Goal: Task Accomplishment & Management: Manage account settings

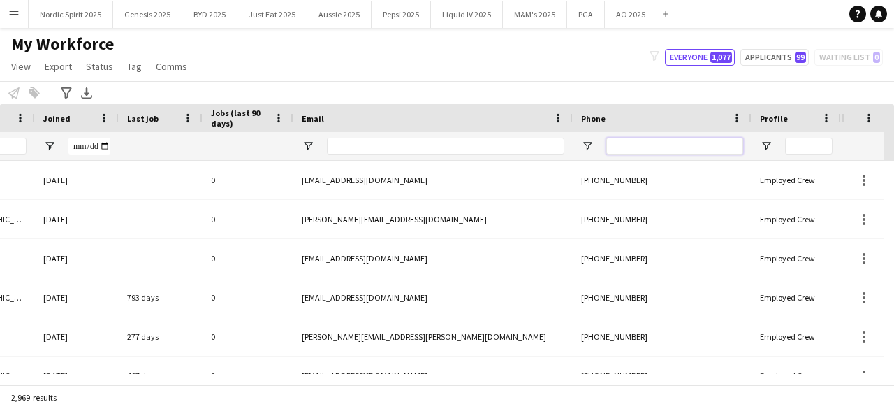
click at [650, 152] on input "Phone Filter Input" at bounding box center [674, 146] width 137 height 17
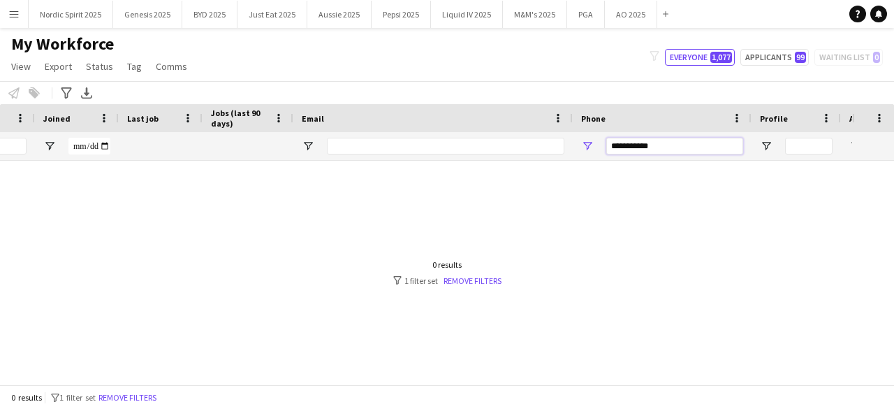
click at [613, 147] on input "**********" at bounding box center [674, 146] width 137 height 17
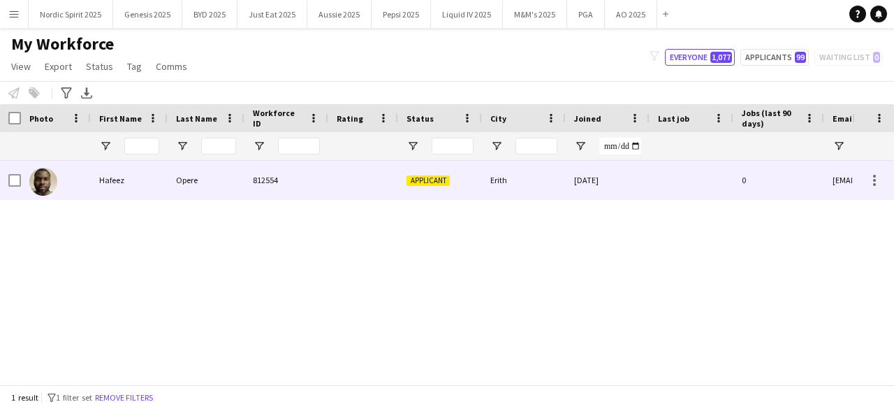
type input "**********"
click at [46, 177] on img at bounding box center [43, 182] width 28 height 28
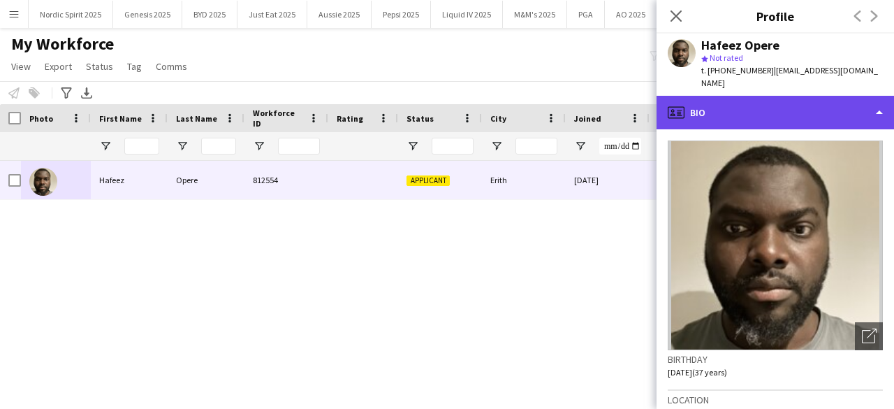
click at [880, 96] on div "profile Bio" at bounding box center [775, 113] width 237 height 34
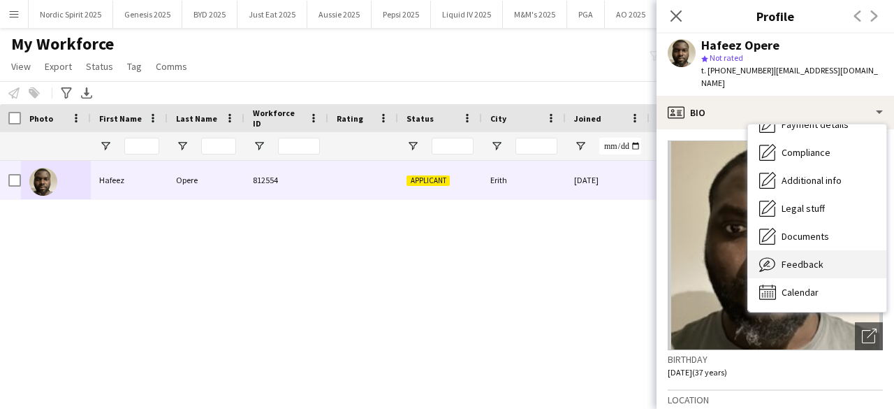
click at [834, 258] on div "Feedback Feedback" at bounding box center [817, 264] width 138 height 28
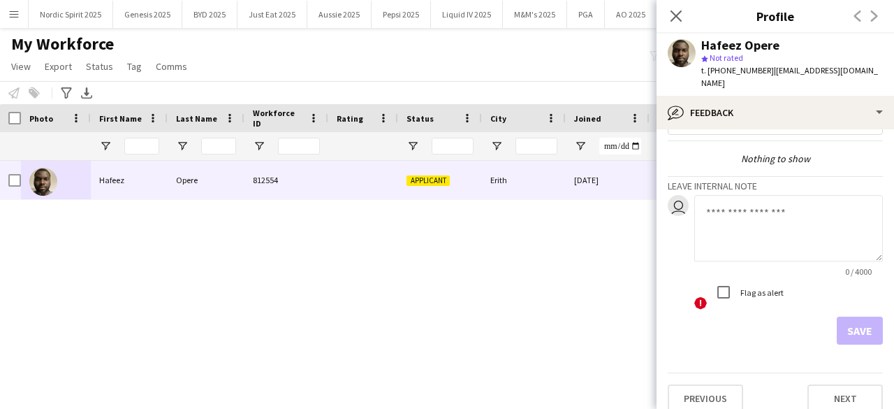
click at [687, 59] on app-user-avatar at bounding box center [682, 53] width 28 height 28
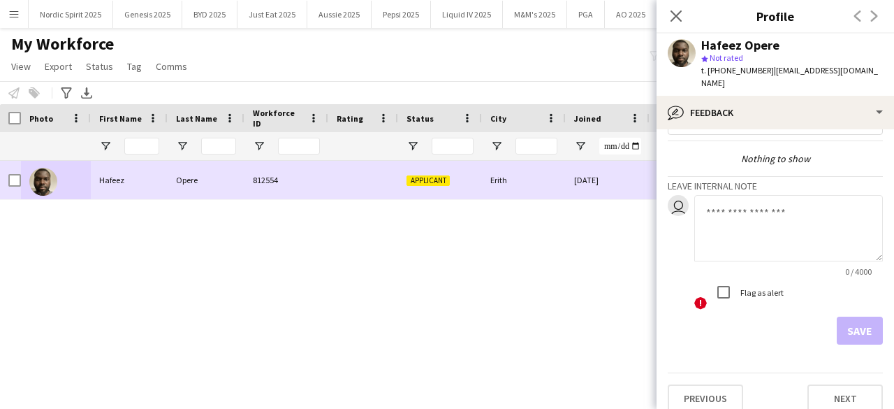
click at [54, 175] on img at bounding box center [43, 182] width 28 height 28
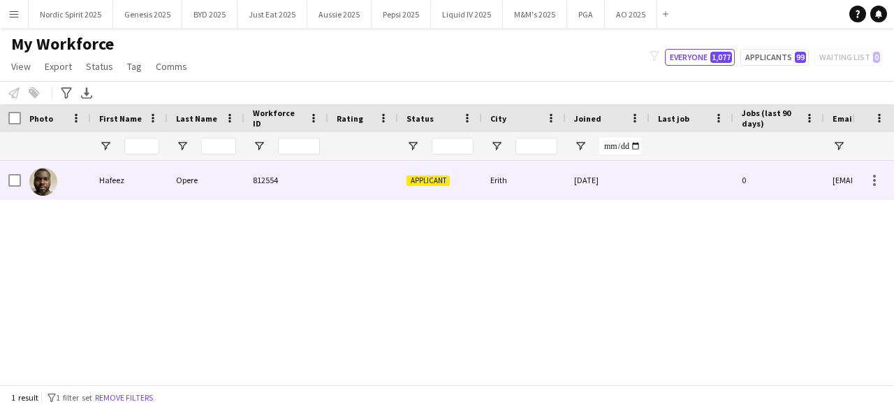
click at [54, 175] on img at bounding box center [43, 182] width 28 height 28
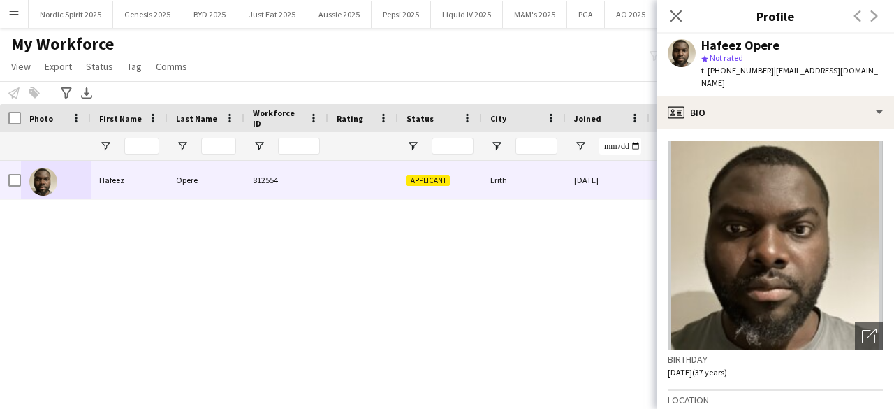
click at [73, 266] on div "Applicant Erith [DATE] 0 [EMAIL_ADDRESS][DOMAIN_NAME] Hafeez Opere 812554" at bounding box center [426, 267] width 852 height 213
click at [672, 13] on icon "Close pop-in" at bounding box center [675, 15] width 13 height 13
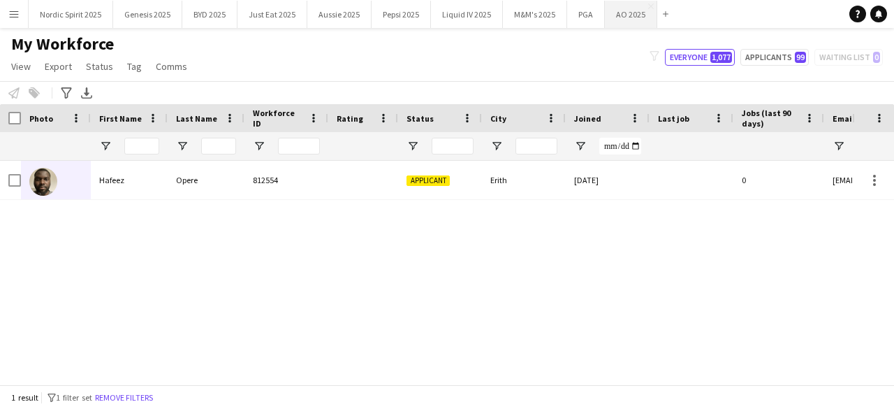
click at [617, 19] on button "AO 2025 Close" at bounding box center [631, 14] width 52 height 27
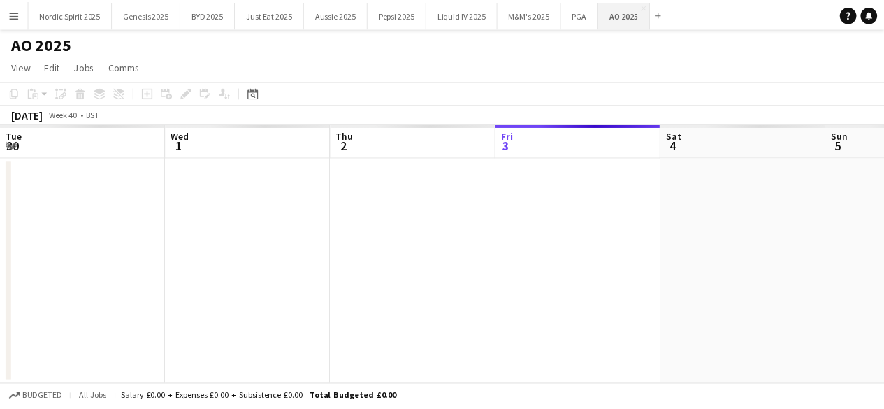
scroll to position [0, 334]
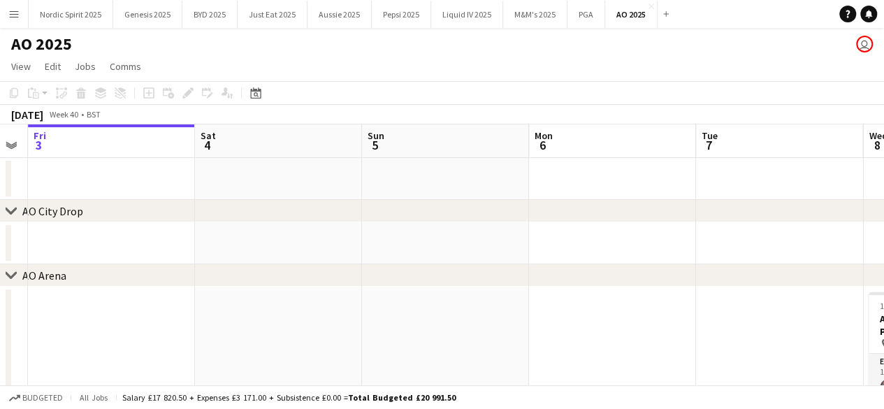
drag, startPoint x: 559, startPoint y: 196, endPoint x: 421, endPoint y: 224, distance: 140.3
click at [419, 224] on app-calendar-viewport "Tue 30 Wed 1 1/1 1 Job Thu 2 Fri 3 Sat 4 Sun 5 Mon 6 Tue 7 Wed 8 2/2 1 Job Thu …" at bounding box center [442, 333] width 884 height 418
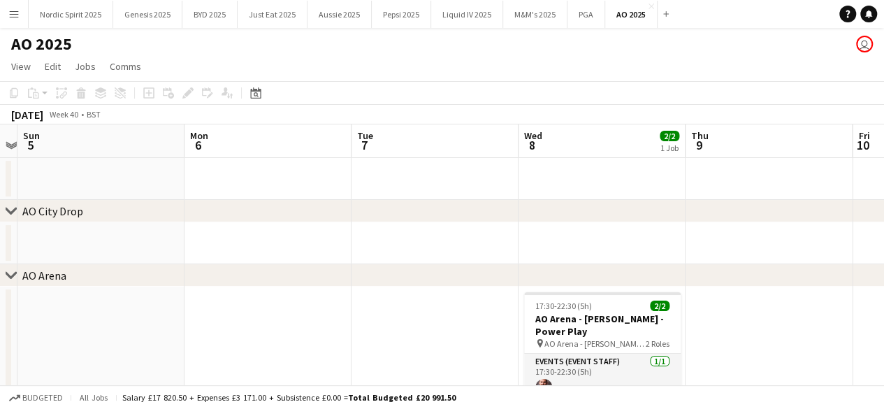
scroll to position [0, 530]
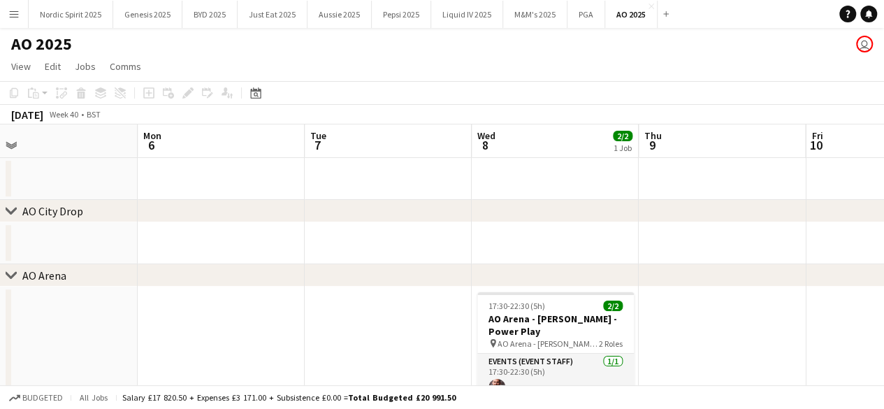
drag, startPoint x: 456, startPoint y: 196, endPoint x: 137, endPoint y: 266, distance: 326.8
click at [137, 266] on div "chevron-right AO City Drop chevron-right [GEOGRAPHIC_DATA] chevron-right AO Piz…" at bounding box center [442, 333] width 884 height 418
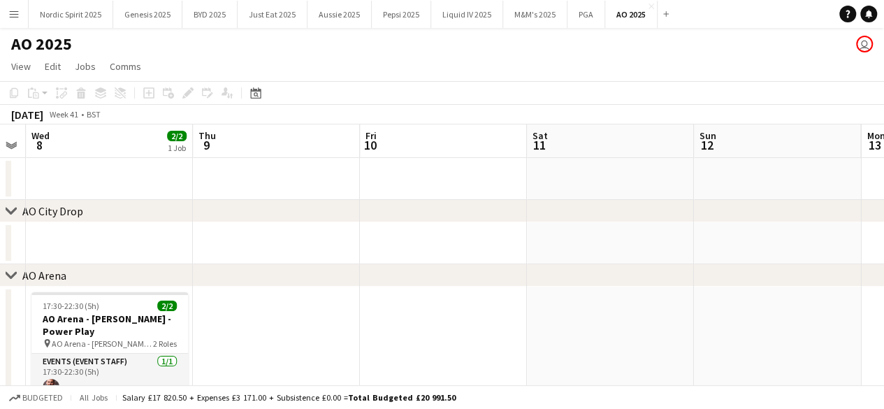
scroll to position [0, 476]
drag, startPoint x: 532, startPoint y: 175, endPoint x: 94, endPoint y: 250, distance: 444.3
click at [85, 247] on app-calendar-viewport "Sun 5 Mon 6 Tue 7 Wed 8 2/2 1 Job Thu 9 Fri 10 Sat 11 Sun 12 Mon 13 Tue 14 Wed …" at bounding box center [442, 333] width 884 height 418
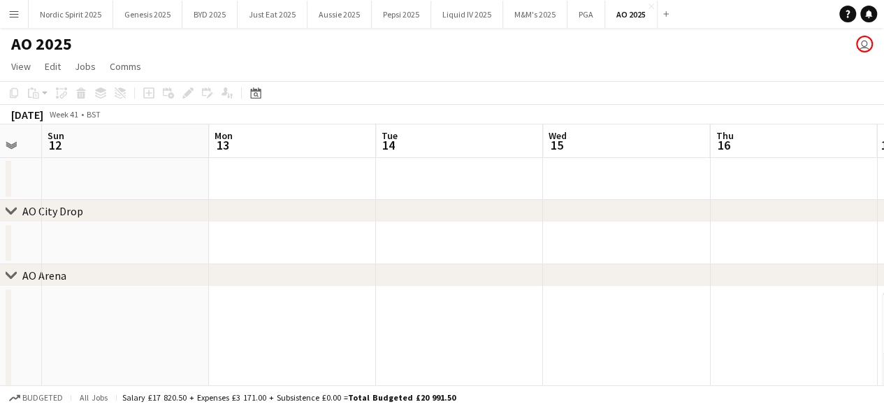
drag, startPoint x: 506, startPoint y: 193, endPoint x: 130, endPoint y: 231, distance: 378.4
click at [130, 231] on app-calendar-viewport "Wed 8 2/2 1 Job Thu 9 Fri 10 Sat 11 Sun 12 Mon 13 Tue 14 Wed 15 Thu 16 Fri 17 2…" at bounding box center [442, 378] width 884 height 508
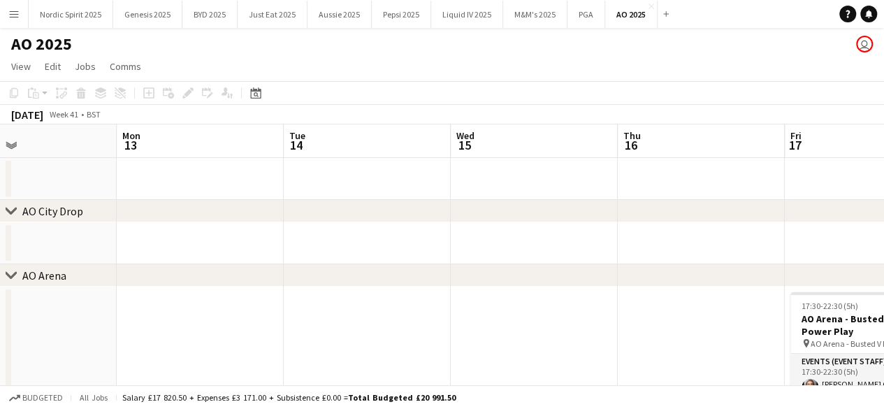
drag, startPoint x: 503, startPoint y: 180, endPoint x: 130, endPoint y: 205, distance: 373.8
click at [130, 205] on div "chevron-right AO City Drop chevron-right [GEOGRAPHIC_DATA] chevron-right AO Piz…" at bounding box center [442, 378] width 884 height 508
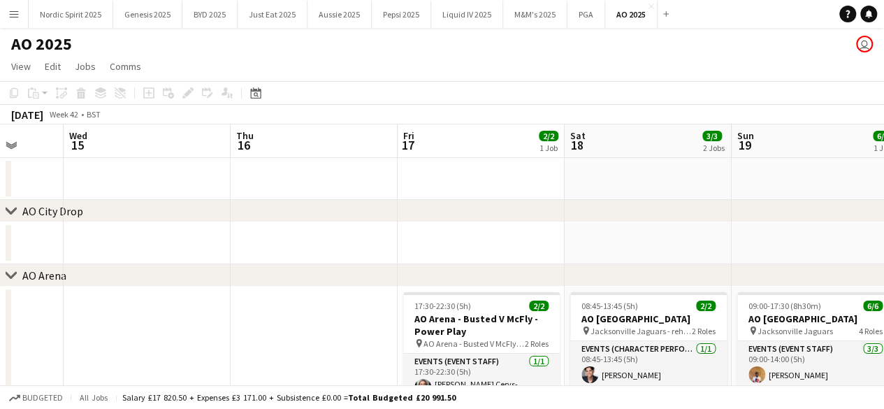
scroll to position [0, 437]
drag, startPoint x: 588, startPoint y: 166, endPoint x: 204, endPoint y: 231, distance: 389.8
click at [204, 231] on app-calendar-viewport "Sun 12 Mon 13 Tue 14 Wed 15 Thu 16 Fri 17 2/2 1 Job Sat 18 3/3 2 Jobs Sun 19 6/…" at bounding box center [442, 378] width 884 height 508
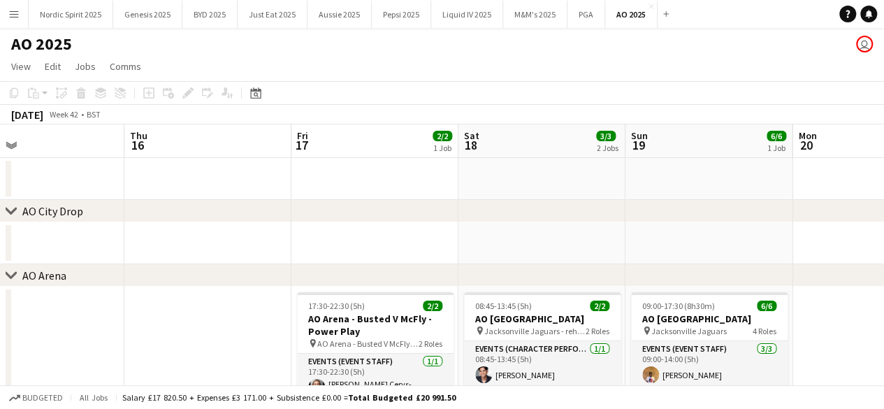
scroll to position [0, 549]
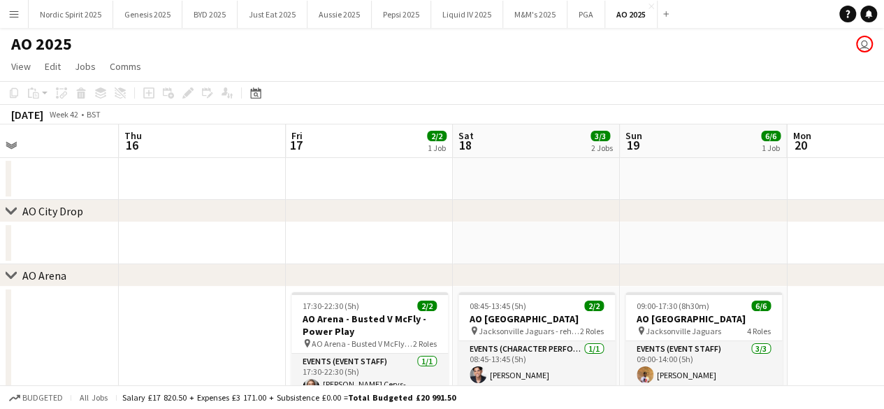
drag, startPoint x: 518, startPoint y: 171, endPoint x: 216, endPoint y: 221, distance: 306.6
click at [216, 221] on div "chevron-right AO City Drop chevron-right [GEOGRAPHIC_DATA] chevron-right AO Piz…" at bounding box center [442, 378] width 884 height 508
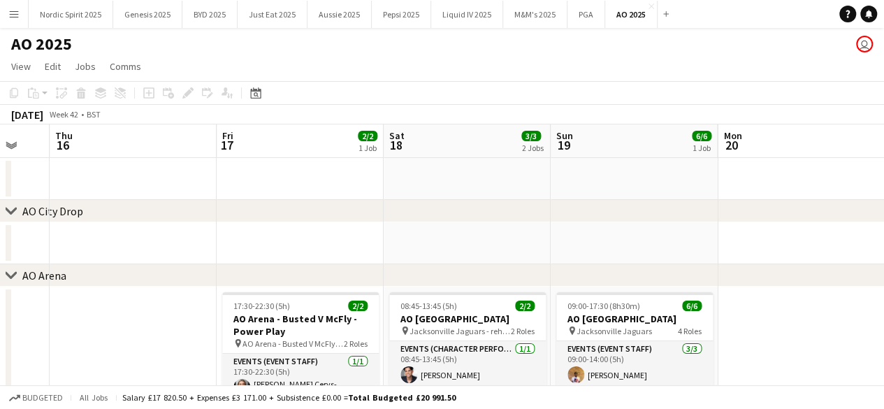
scroll to position [0, 671]
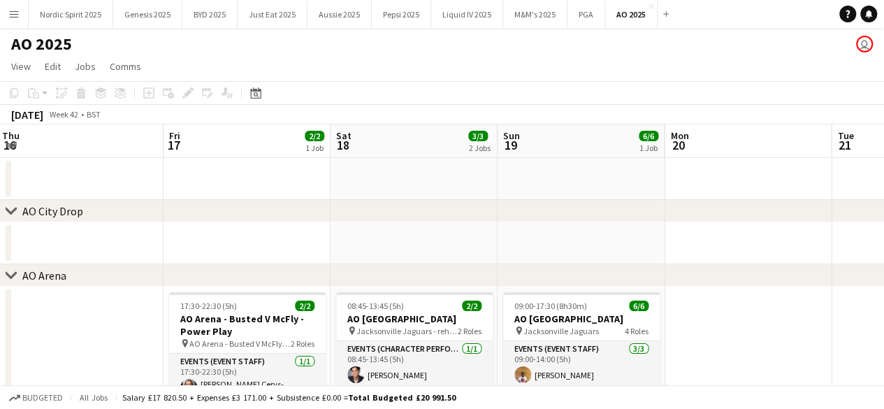
drag, startPoint x: 641, startPoint y: 192, endPoint x: 250, endPoint y: 220, distance: 391.5
click at [242, 220] on div "chevron-right AO City Drop chevron-right [GEOGRAPHIC_DATA] chevron-right AO Piz…" at bounding box center [442, 378] width 884 height 508
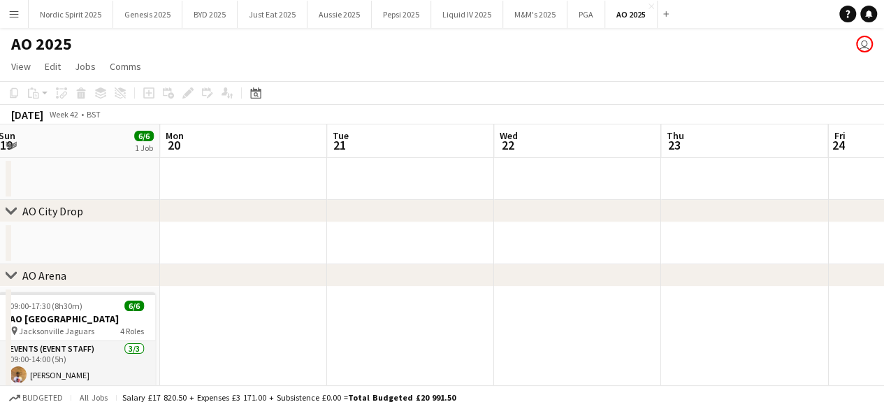
drag, startPoint x: 685, startPoint y: 177, endPoint x: 180, endPoint y: 235, distance: 508.4
click at [180, 235] on app-calendar-viewport "Thu 16 Fri 17 2/2 1 Job Sat 18 3/3 2 Jobs Sun 19 6/6 1 Job Mon 20 Tue 21 Wed 22…" at bounding box center [442, 378] width 884 height 508
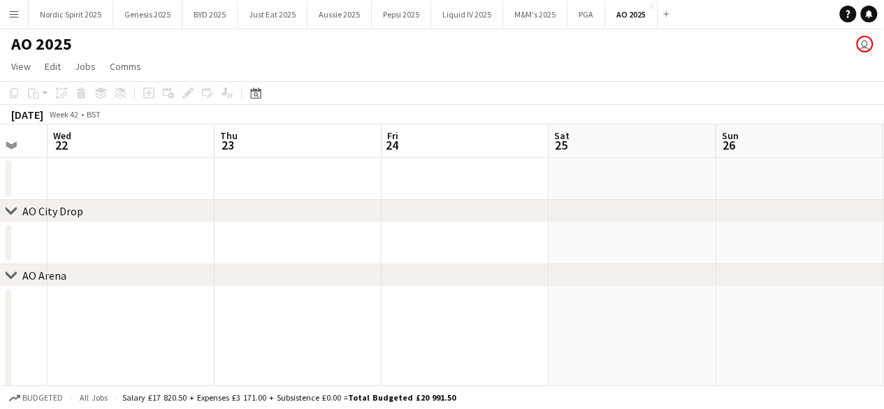
scroll to position [0, 627]
drag, startPoint x: 722, startPoint y: 160, endPoint x: 233, endPoint y: 216, distance: 492.2
click at [233, 216] on div "chevron-right AO City Drop chevron-right [GEOGRAPHIC_DATA] chevron-right AO Piz…" at bounding box center [442, 378] width 884 height 508
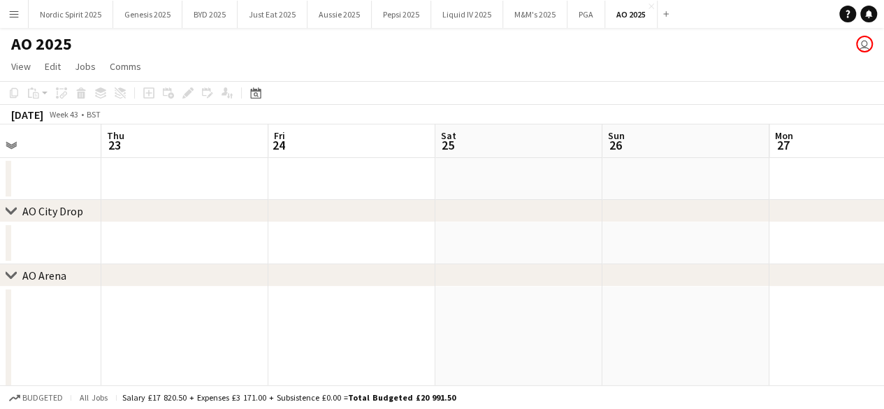
scroll to position [0, 524]
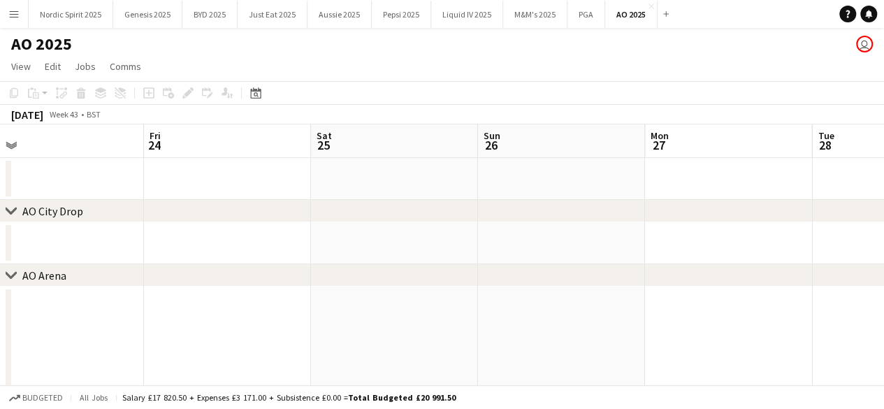
drag, startPoint x: 532, startPoint y: 193, endPoint x: 184, endPoint y: 220, distance: 348.2
click at [184, 220] on div "chevron-right AO City Drop chevron-right [GEOGRAPHIC_DATA] chevron-right AO Piz…" at bounding box center [442, 414] width 884 height 580
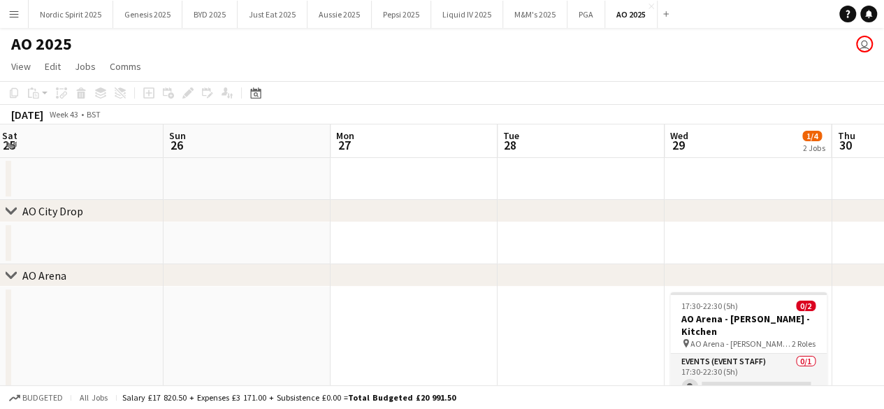
scroll to position [0, 514]
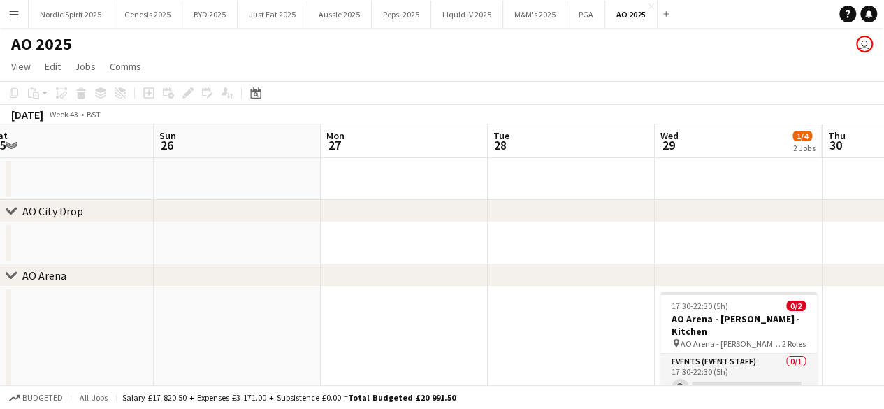
drag, startPoint x: 591, startPoint y: 174, endPoint x: 171, endPoint y: 222, distance: 422.6
click at [171, 221] on div "chevron-right AO City Drop chevron-right [GEOGRAPHIC_DATA] chevron-right AO Piz…" at bounding box center [442, 414] width 884 height 580
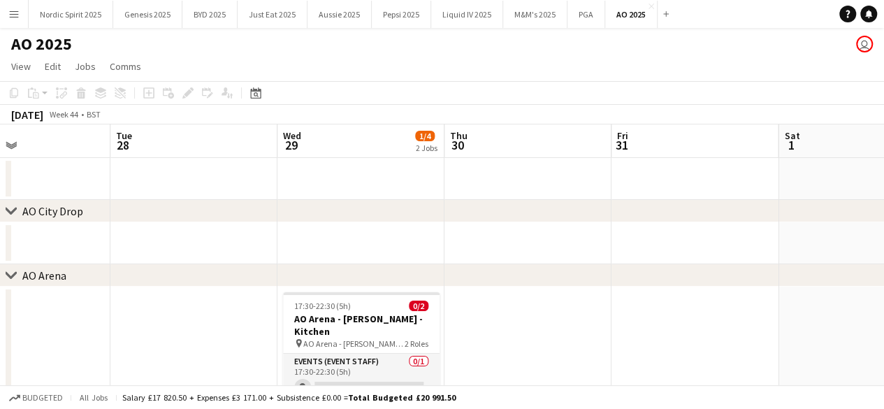
scroll to position [0, 562]
drag, startPoint x: 601, startPoint y: 235, endPoint x: 220, endPoint y: 255, distance: 381.9
click at [220, 255] on app-calendar-viewport "Fri 24 Sat 25 Sun 26 Mon 27 Tue 28 Wed 29 1/4 2 Jobs Thu 30 Fri 31 Sat 1 Sun 2 …" at bounding box center [442, 414] width 884 height 580
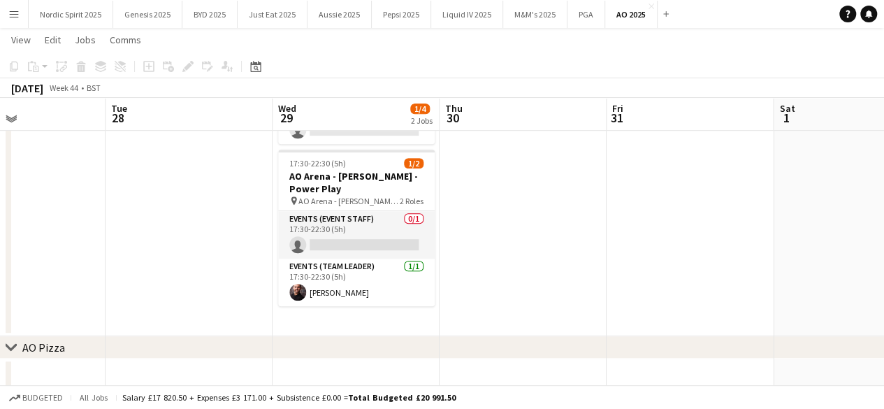
scroll to position [305, 0]
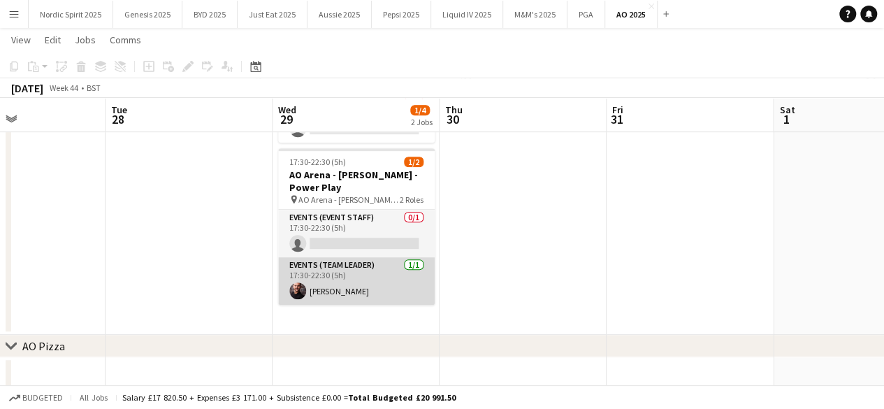
click at [369, 276] on app-card-role "Events (Team Leader) [DATE] 17:30-22:30 (5h) [PERSON_NAME]" at bounding box center [356, 280] width 156 height 47
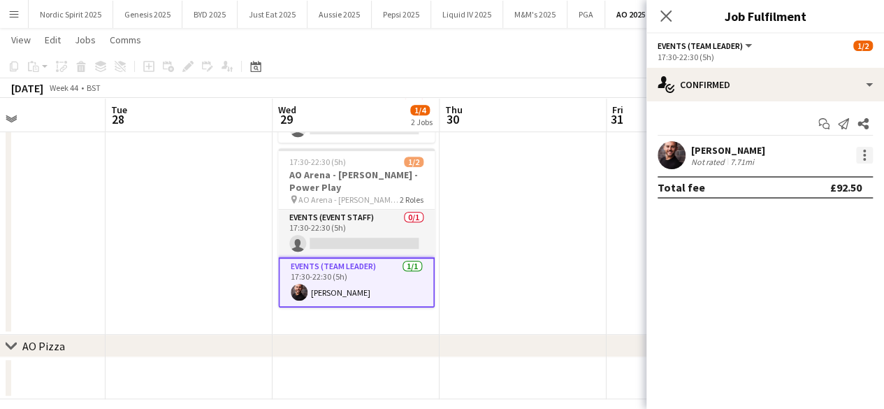
click at [865, 153] on div at bounding box center [864, 155] width 17 height 17
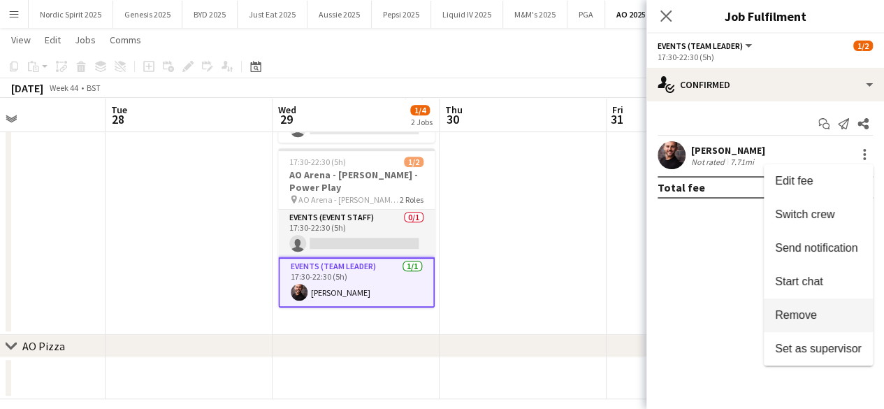
click at [809, 319] on span "Remove" at bounding box center [796, 315] width 42 height 12
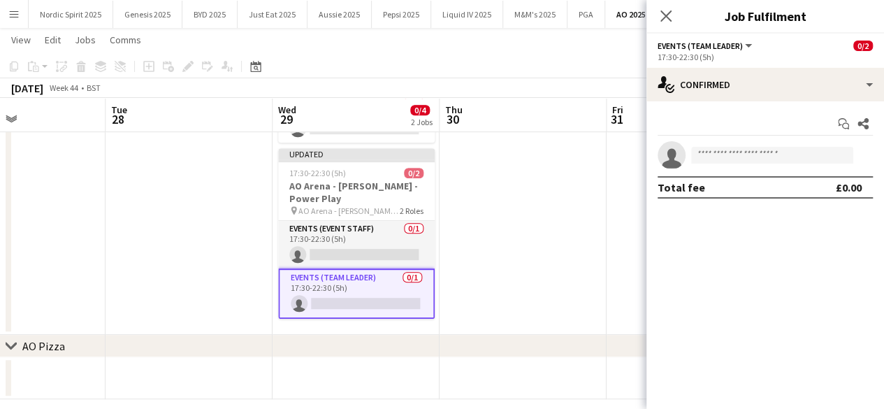
scroll to position [0, 564]
click at [604, 240] on app-date-cell at bounding box center [521, 157] width 167 height 354
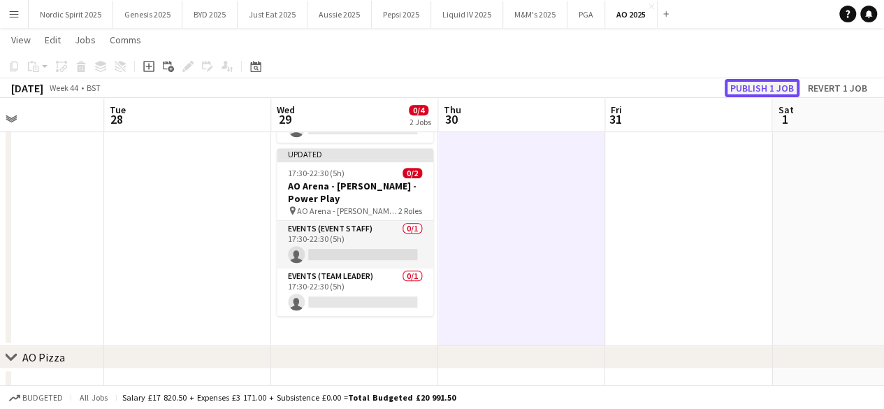
click at [746, 91] on button "Publish 1 job" at bounding box center [761, 88] width 75 height 18
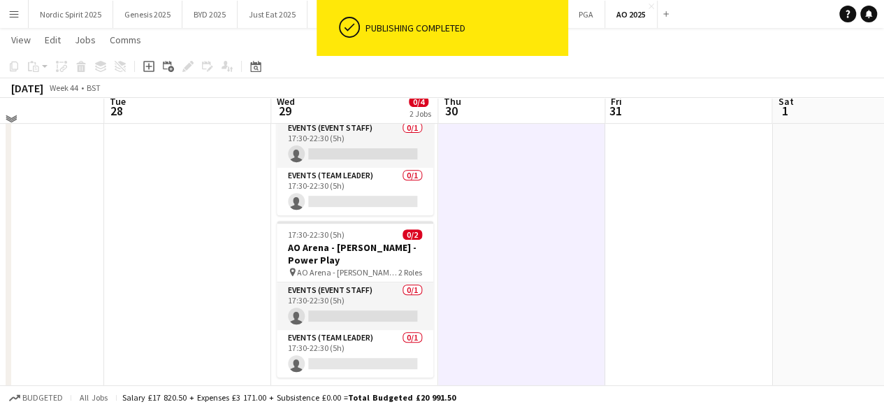
scroll to position [220, 0]
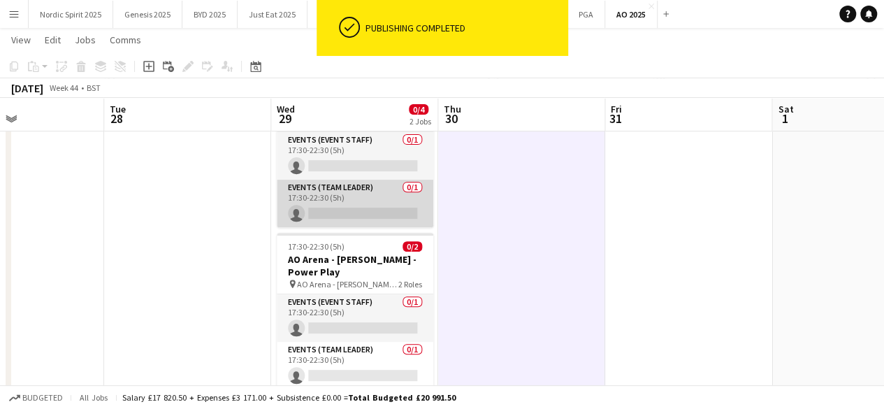
click at [367, 210] on app-card-role "Events (Team Leader) 0/1 17:30-22:30 (5h) single-neutral-actions" at bounding box center [355, 203] width 156 height 47
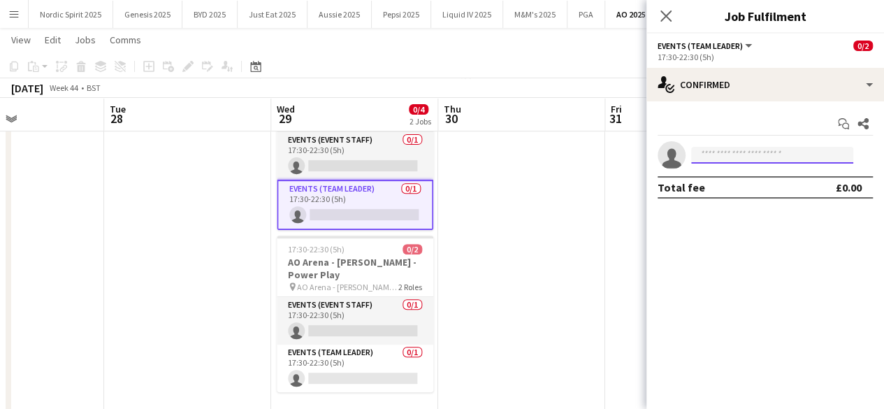
click at [743, 150] on input at bounding box center [772, 155] width 162 height 17
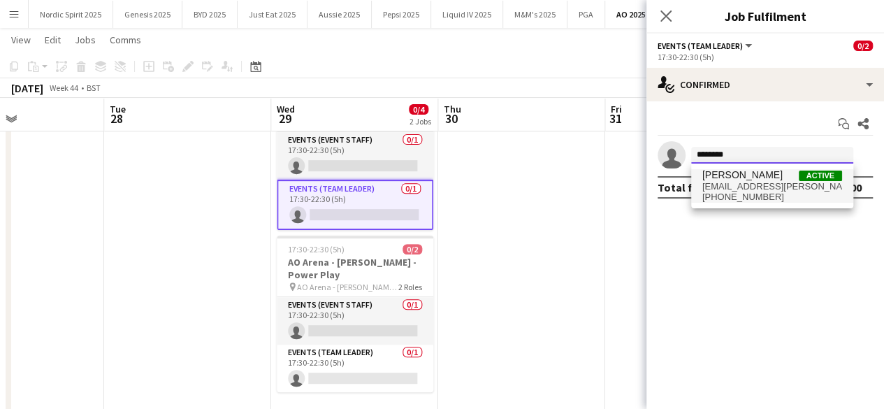
type input "********"
click at [749, 173] on span "[PERSON_NAME]" at bounding box center [742, 175] width 80 height 12
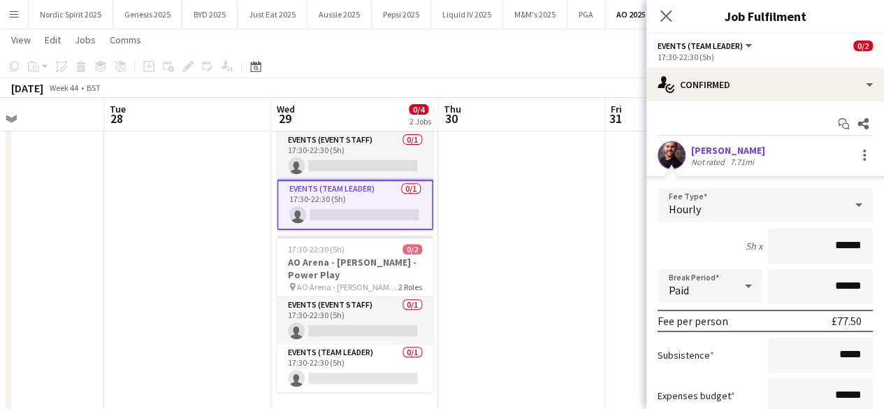
scroll to position [117, 0]
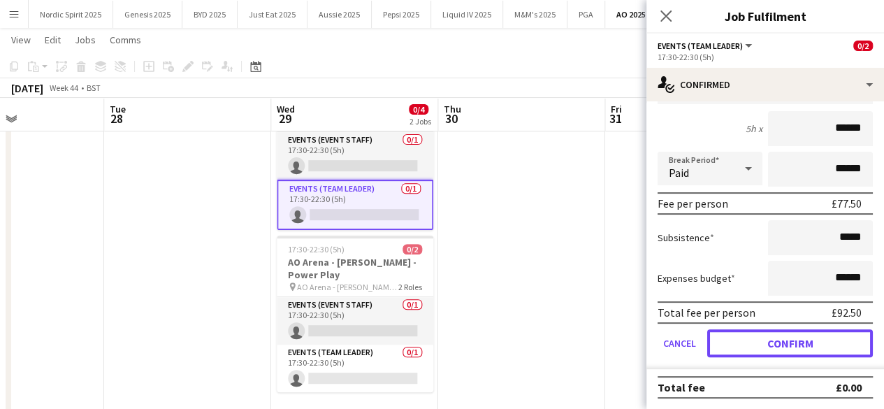
click at [834, 343] on button "Confirm" at bounding box center [790, 343] width 166 height 28
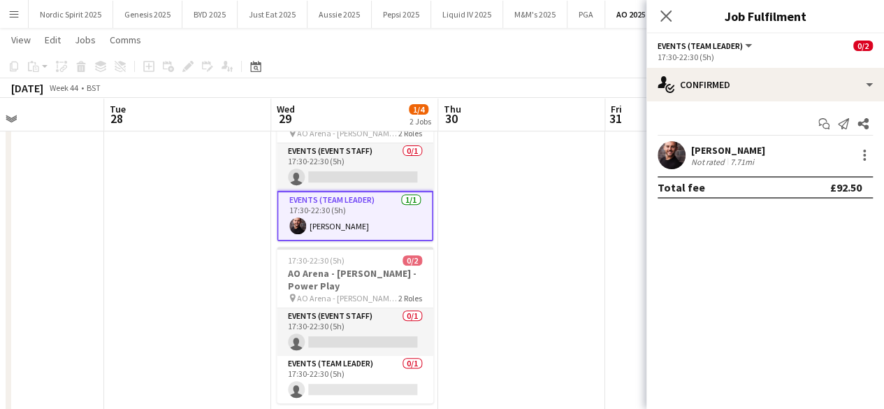
scroll to position [0, 0]
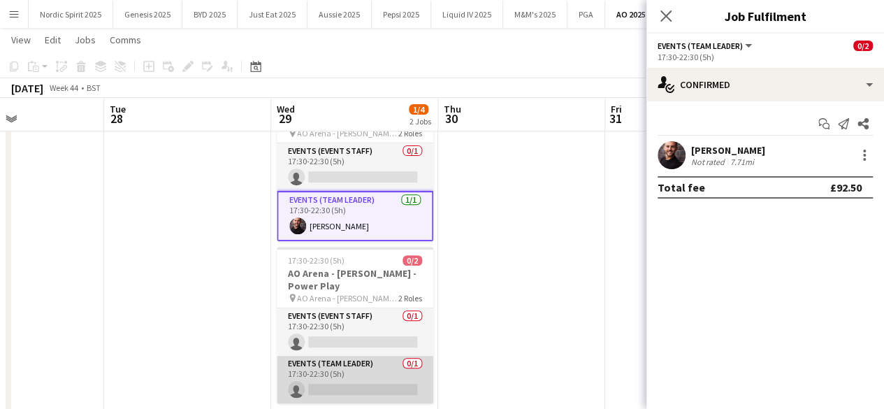
click at [404, 385] on app-card-role "Events (Team Leader) 0/1 17:30-22:30 (5h) single-neutral-actions" at bounding box center [355, 379] width 156 height 47
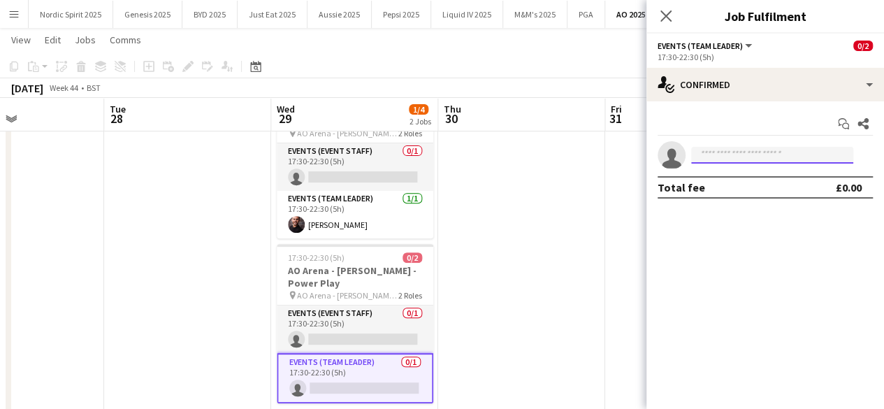
click at [721, 159] on input at bounding box center [772, 155] width 162 height 17
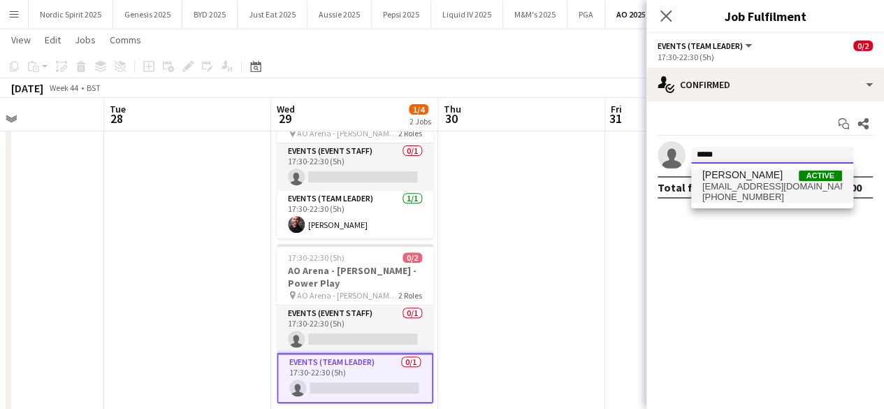
type input "*****"
click at [727, 170] on span "[PERSON_NAME]" at bounding box center [742, 175] width 80 height 12
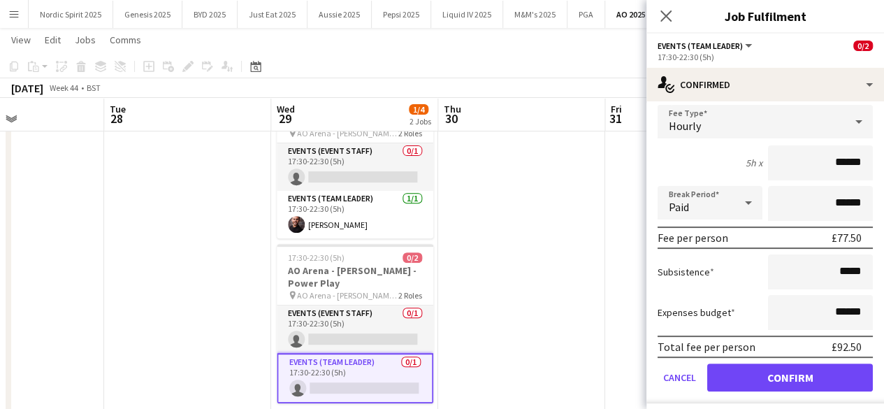
scroll to position [117, 0]
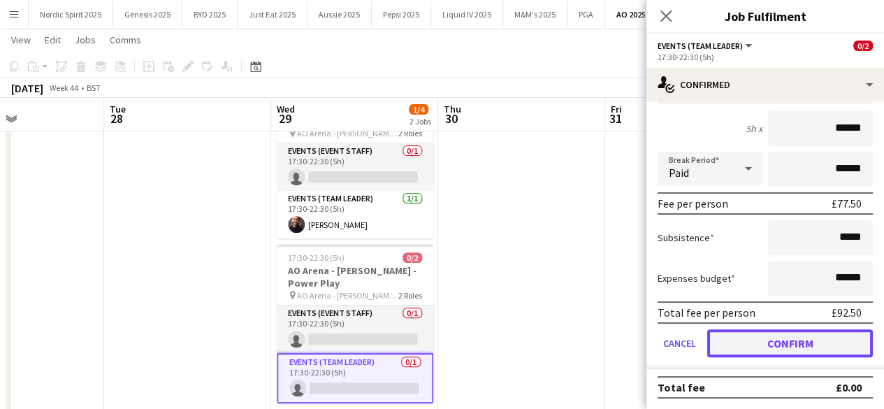
click at [807, 342] on button "Confirm" at bounding box center [790, 343] width 166 height 28
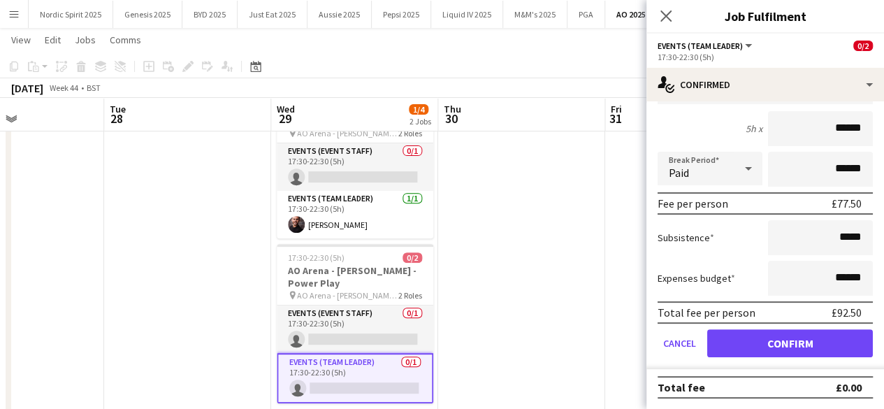
scroll to position [0, 0]
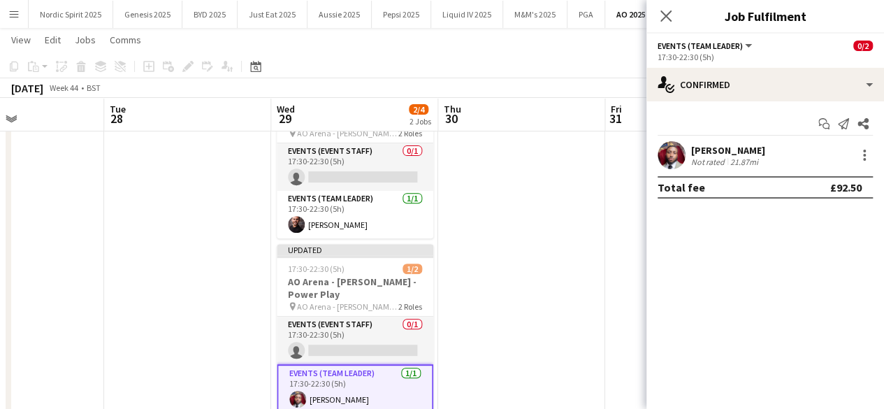
click at [616, 259] on app-date-cell at bounding box center [688, 253] width 167 height 377
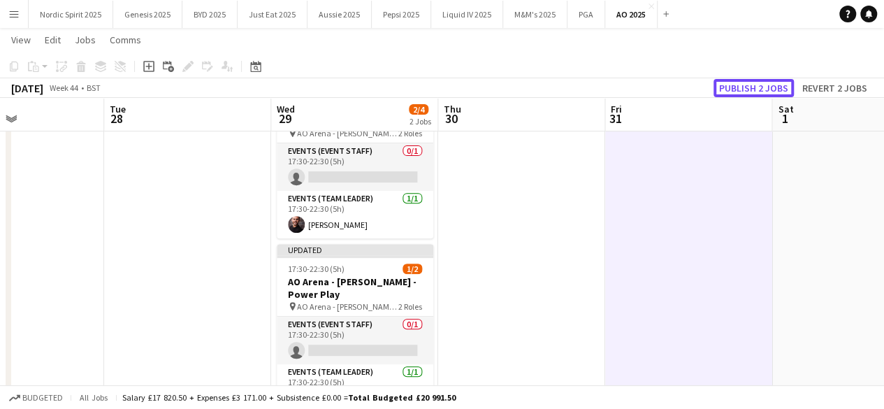
click at [742, 95] on button "Publish 2 jobs" at bounding box center [753, 88] width 80 height 18
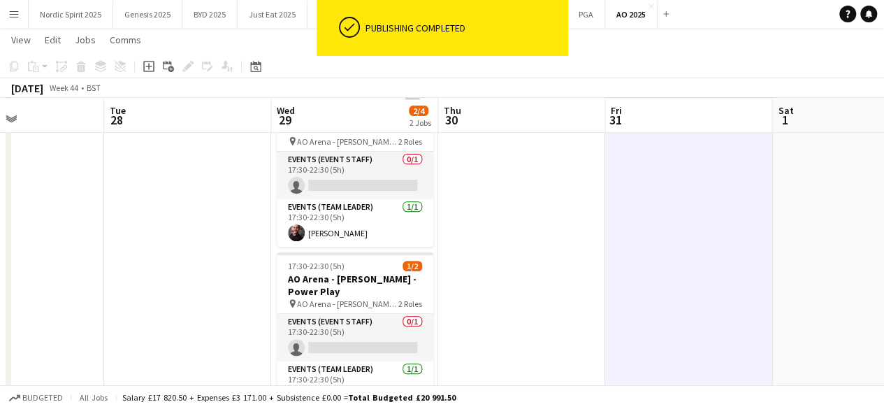
scroll to position [195, 0]
